Goal: Task Accomplishment & Management: Use online tool/utility

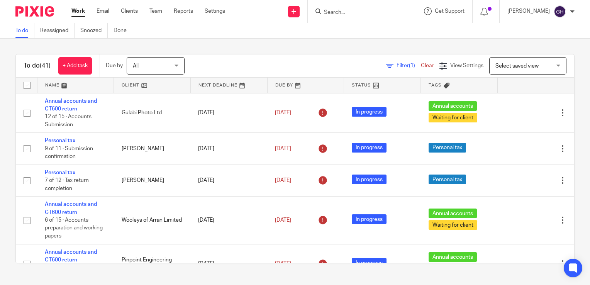
scroll to position [561, 0]
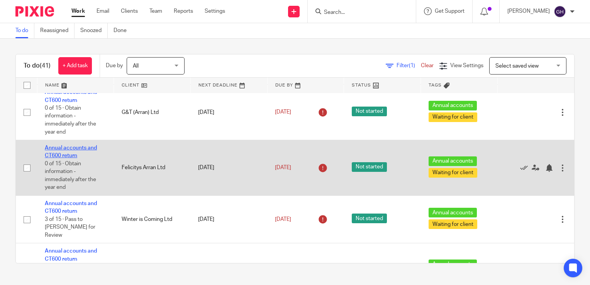
click at [58, 158] on link "Annual accounts and CT600 return" at bounding box center [71, 151] width 52 height 13
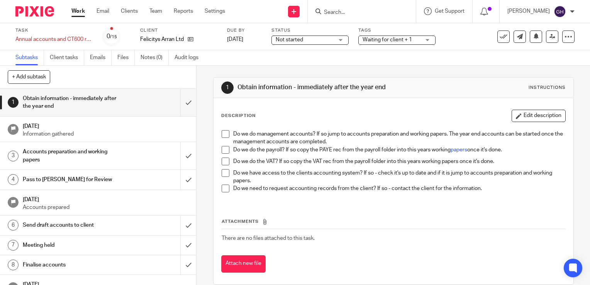
click at [223, 134] on span at bounding box center [226, 134] width 8 height 8
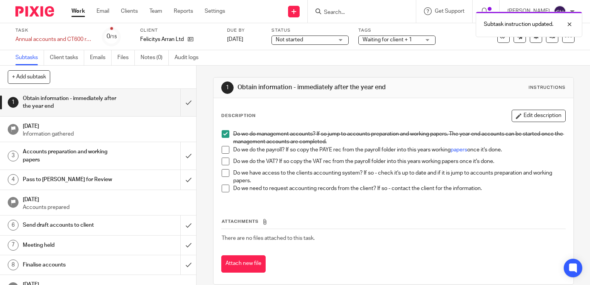
click at [222, 150] on span at bounding box center [226, 150] width 8 height 8
click at [222, 161] on span at bounding box center [226, 162] width 8 height 8
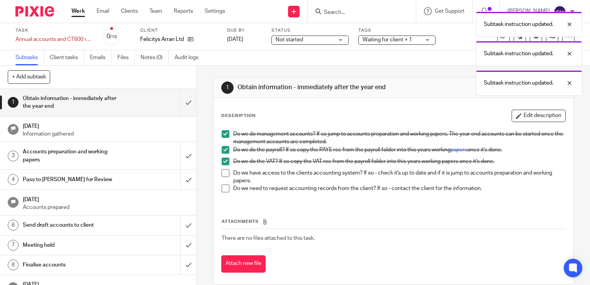
click at [222, 174] on span at bounding box center [226, 173] width 8 height 8
click at [223, 191] on span at bounding box center [226, 189] width 8 height 8
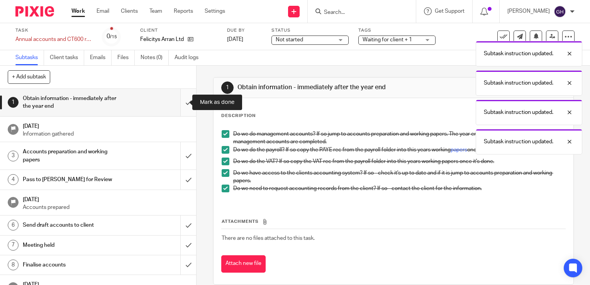
click at [178, 99] on input "submit" at bounding box center [98, 102] width 196 height 27
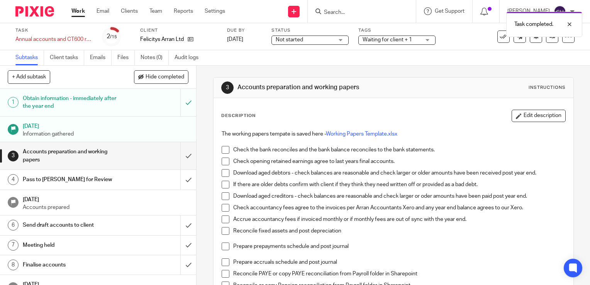
click at [223, 163] on span at bounding box center [226, 162] width 8 height 8
click at [223, 174] on span at bounding box center [226, 173] width 8 height 8
click at [223, 185] on span at bounding box center [226, 185] width 8 height 8
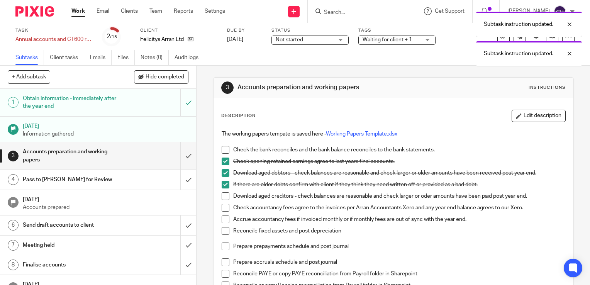
click at [223, 194] on span at bounding box center [226, 196] width 8 height 8
click at [223, 206] on span at bounding box center [226, 208] width 8 height 8
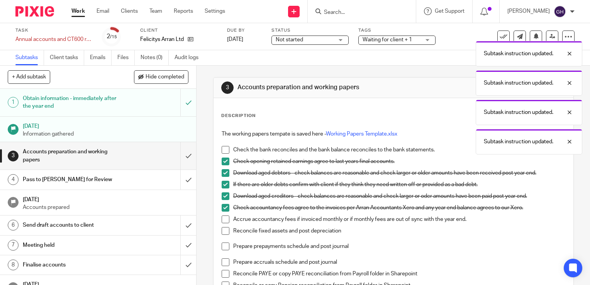
click at [223, 220] on span at bounding box center [226, 220] width 8 height 8
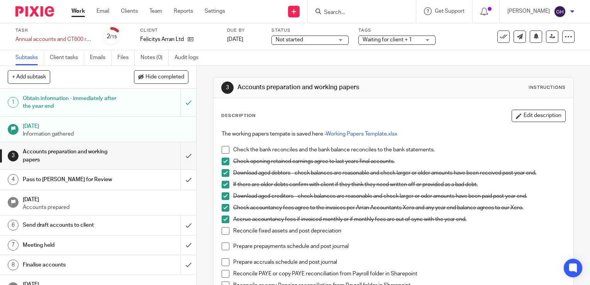
click at [222, 231] on span at bounding box center [226, 231] width 8 height 8
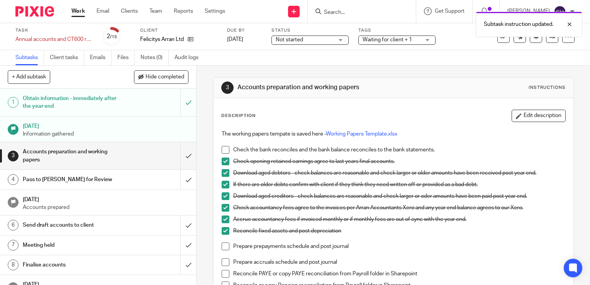
click at [222, 243] on span at bounding box center [226, 247] width 8 height 8
click at [224, 265] on span at bounding box center [226, 263] width 8 height 8
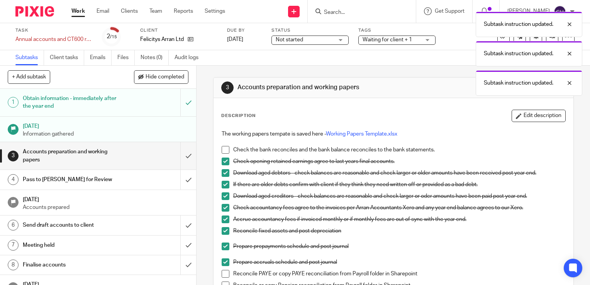
click at [222, 274] on span at bounding box center [226, 274] width 8 height 8
click at [222, 261] on span at bounding box center [226, 263] width 8 height 8
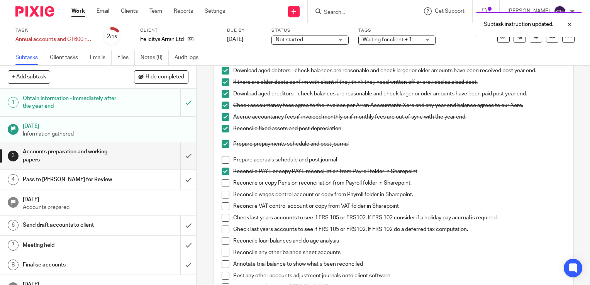
scroll to position [108, 0]
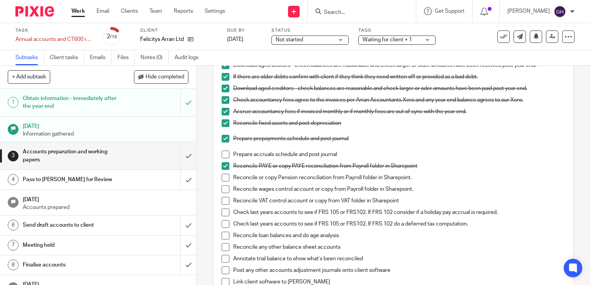
click at [223, 175] on span at bounding box center [226, 178] width 8 height 8
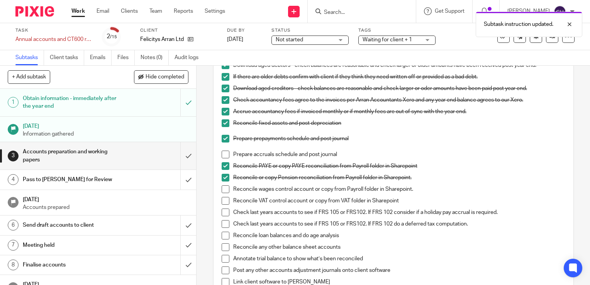
click at [223, 188] on span at bounding box center [226, 189] width 8 height 8
click at [222, 201] on span at bounding box center [226, 201] width 8 height 8
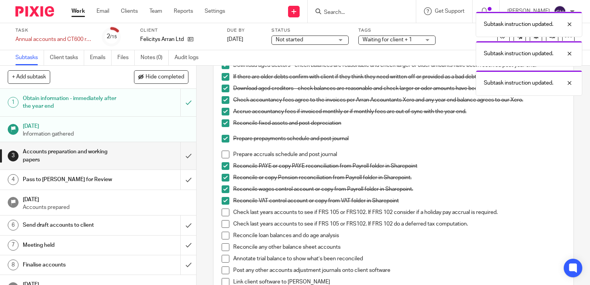
click at [222, 216] on li "Check last years accounts to see if FRS 105 or FRS102. If FRS 102 consider if a…" at bounding box center [394, 215] width 344 height 12
click at [224, 211] on span at bounding box center [226, 213] width 8 height 8
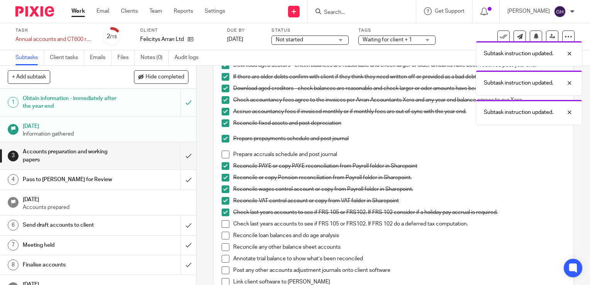
click at [223, 223] on span at bounding box center [226, 224] width 8 height 8
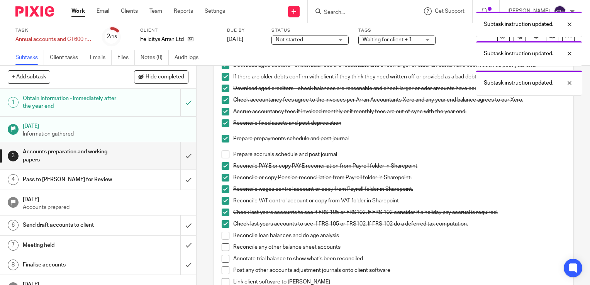
click at [224, 236] on span at bounding box center [226, 236] width 8 height 8
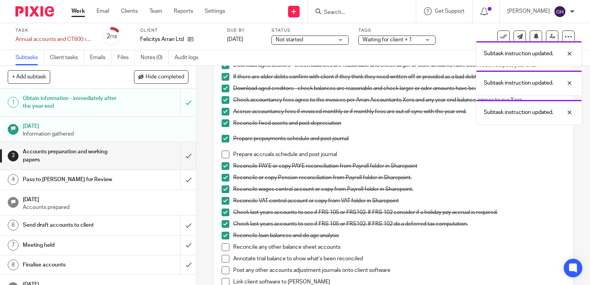
click at [224, 248] on span at bounding box center [226, 247] width 8 height 8
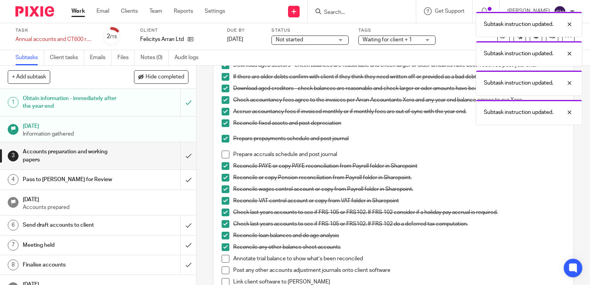
click at [223, 260] on span at bounding box center [226, 259] width 8 height 8
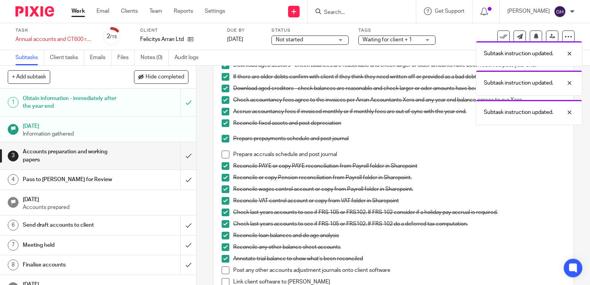
click at [222, 267] on span at bounding box center [226, 271] width 8 height 8
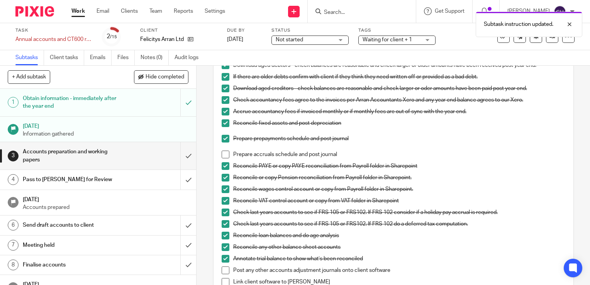
click at [222, 258] on span at bounding box center [226, 259] width 8 height 8
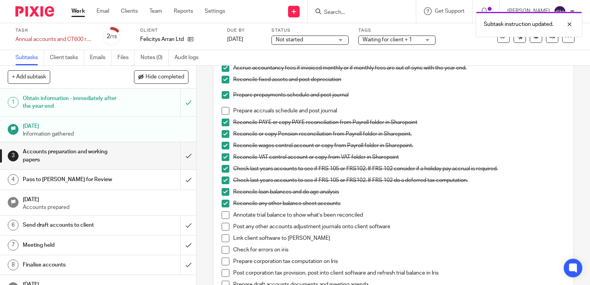
scroll to position [0, 0]
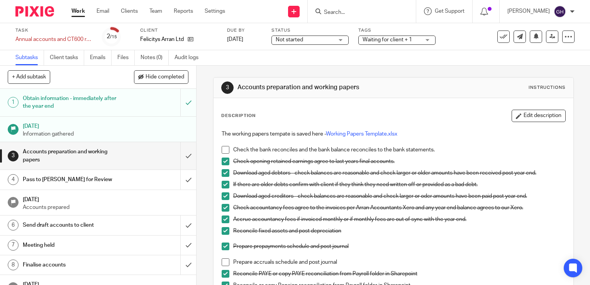
click at [75, 13] on link "Work" at bounding box center [78, 11] width 14 height 8
